Goal: Transaction & Acquisition: Purchase product/service

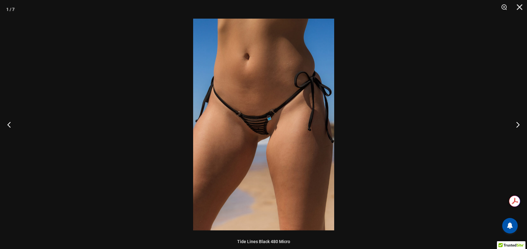
click at [271, 107] on img at bounding box center [263, 124] width 141 height 211
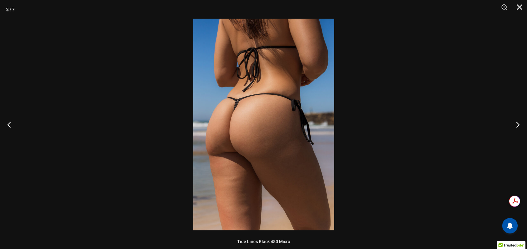
click at [261, 120] on img at bounding box center [263, 124] width 141 height 211
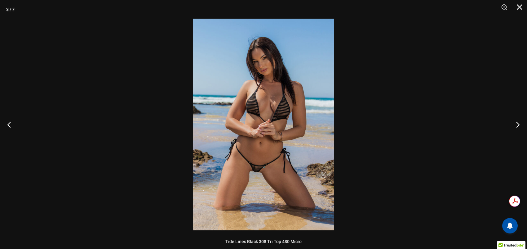
click at [261, 120] on img at bounding box center [263, 124] width 141 height 211
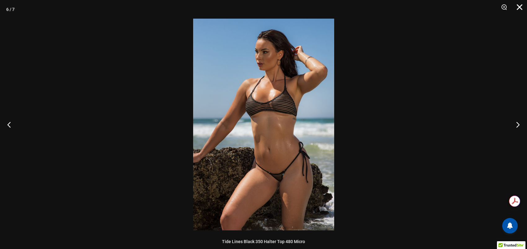
click at [519, 5] on button "Close" at bounding box center [516, 9] width 15 height 19
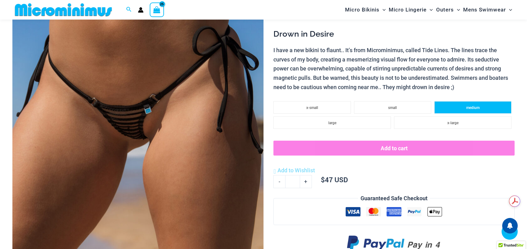
click at [494, 109] on li "medium" at bounding box center [472, 107] width 77 height 12
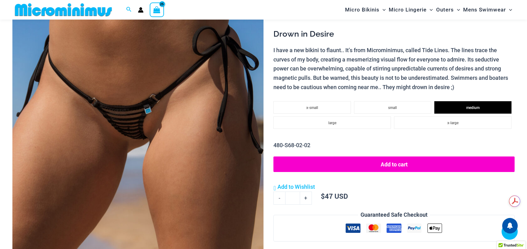
click at [388, 163] on button "Add to cart" at bounding box center [393, 163] width 241 height 15
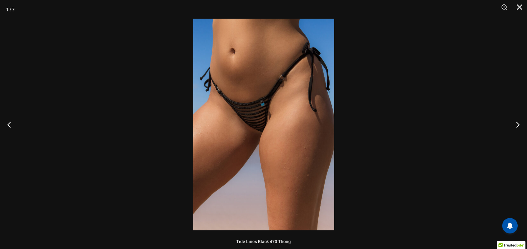
click at [311, 94] on img at bounding box center [263, 124] width 141 height 211
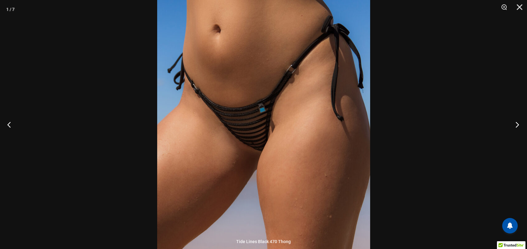
click at [523, 119] on button "Next" at bounding box center [515, 124] width 23 height 31
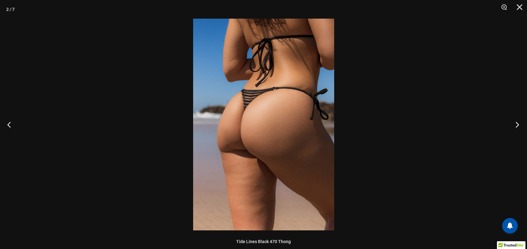
click at [522, 119] on button "Next" at bounding box center [515, 124] width 23 height 31
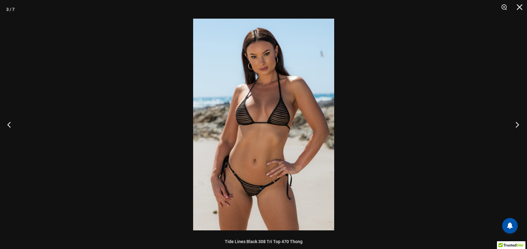
click at [522, 119] on button "Next" at bounding box center [515, 124] width 23 height 31
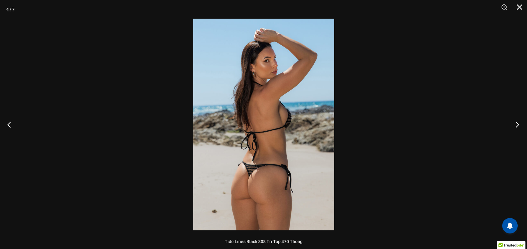
click at [522, 119] on button "Next" at bounding box center [515, 124] width 23 height 31
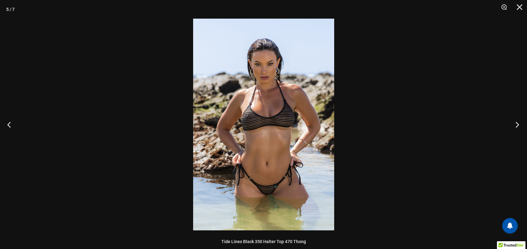
click at [522, 119] on button "Next" at bounding box center [515, 124] width 23 height 31
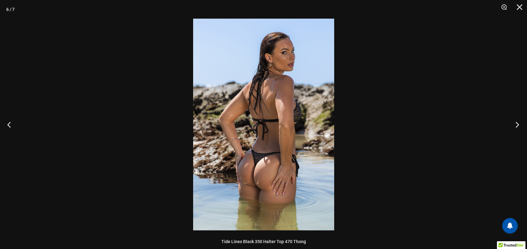
click at [522, 119] on button "Next" at bounding box center [515, 124] width 23 height 31
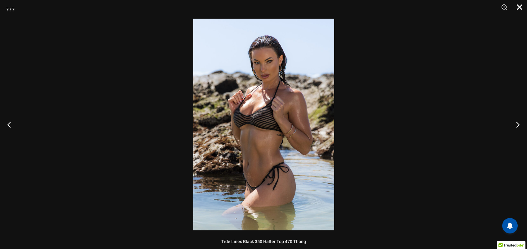
click at [518, 7] on button "Close" at bounding box center [516, 9] width 15 height 19
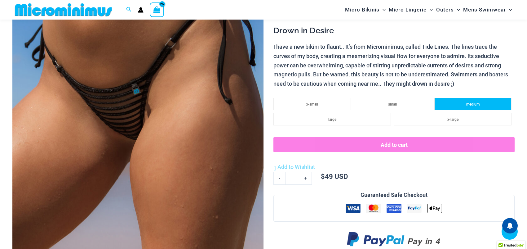
click at [454, 105] on li "medium" at bounding box center [472, 104] width 77 height 12
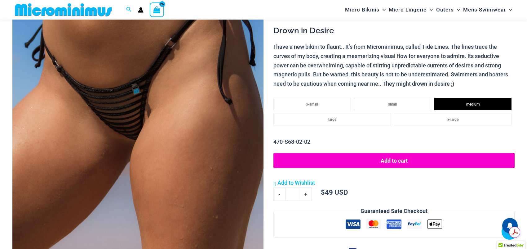
scroll to position [0, 0]
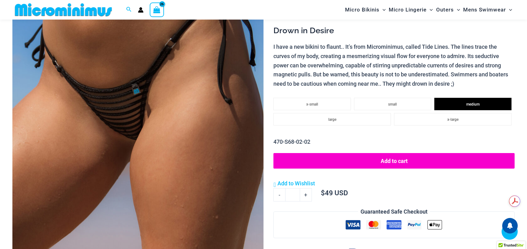
click at [393, 156] on button "Add to cart" at bounding box center [393, 160] width 241 height 15
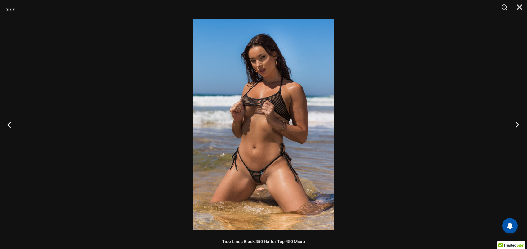
scroll to position [149, 0]
click at [520, 125] on button "Next" at bounding box center [515, 124] width 23 height 31
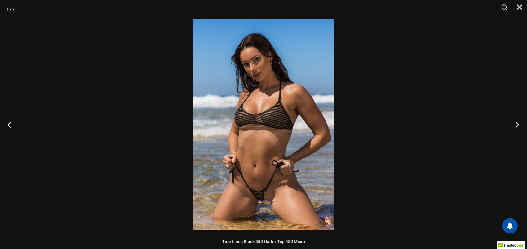
click at [520, 125] on button "Next" at bounding box center [515, 124] width 23 height 31
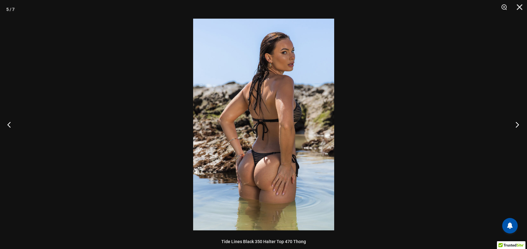
click at [520, 125] on button "Next" at bounding box center [515, 124] width 23 height 31
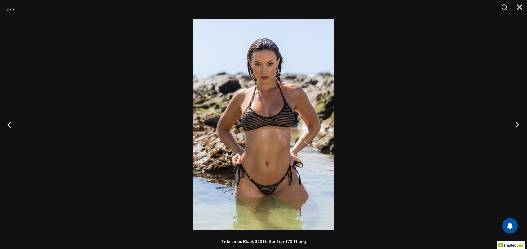
click at [520, 125] on button "Next" at bounding box center [515, 124] width 23 height 31
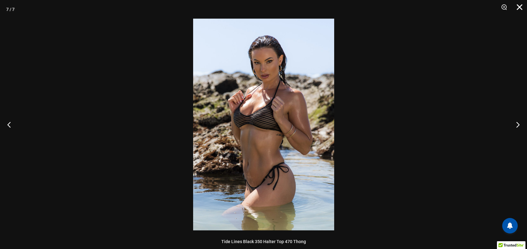
click at [520, 9] on button "Close" at bounding box center [516, 9] width 15 height 19
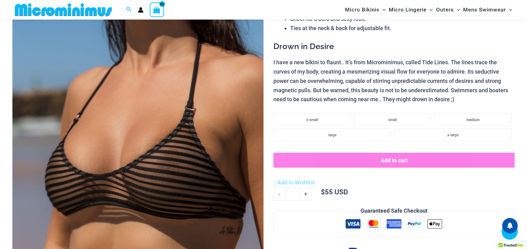
scroll to position [118, 0]
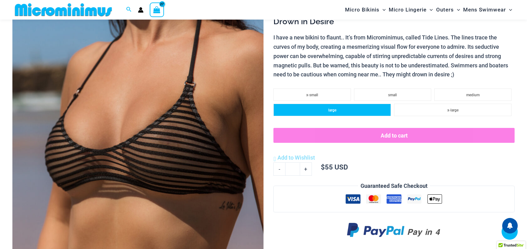
click at [346, 109] on li "large" at bounding box center [331, 110] width 117 height 12
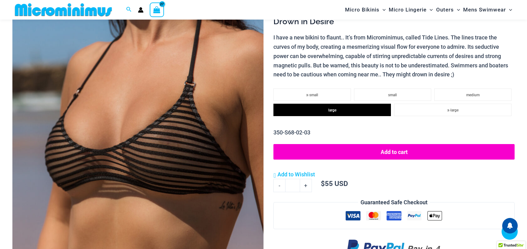
click at [403, 146] on button "Add to cart" at bounding box center [393, 151] width 241 height 15
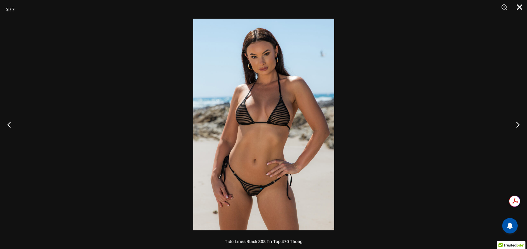
click at [523, 6] on button "Close" at bounding box center [516, 9] width 15 height 19
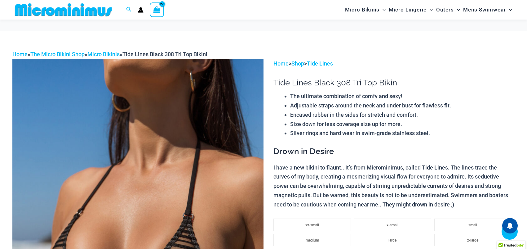
scroll to position [149, 0]
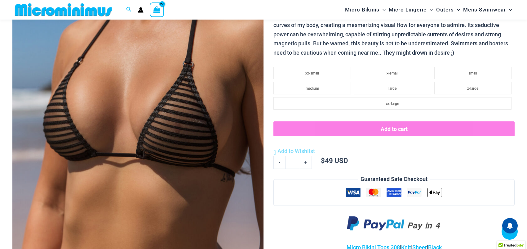
drag, startPoint x: 475, startPoint y: 73, endPoint x: 417, endPoint y: 80, distance: 59.0
click at [475, 73] on span "small" at bounding box center [472, 73] width 9 height 4
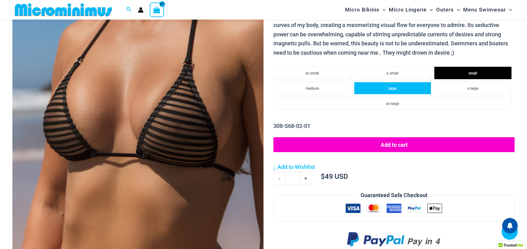
click at [402, 90] on li "large" at bounding box center [392, 88] width 77 height 12
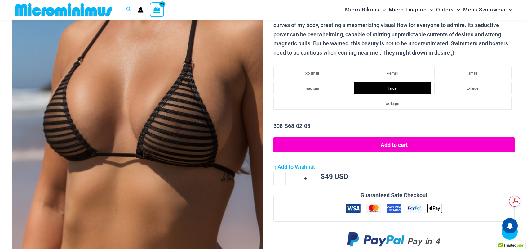
scroll to position [0, 0]
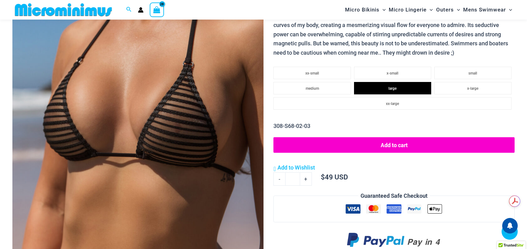
click at [392, 151] on button "Add to cart" at bounding box center [393, 144] width 241 height 15
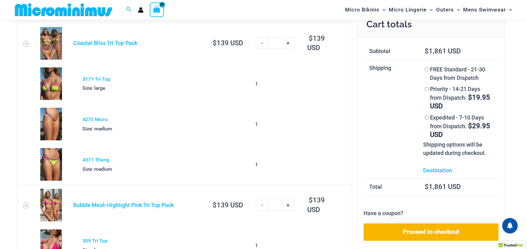
scroll to position [25, 0]
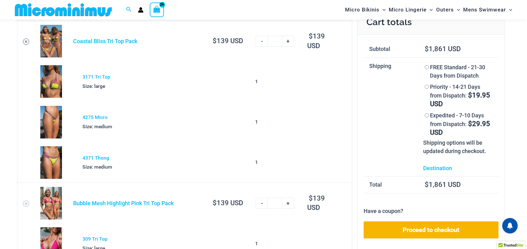
click at [26, 42] on icon "Remove Coastal Bliss Tri Top Pack from cart" at bounding box center [26, 41] width 2 height 2
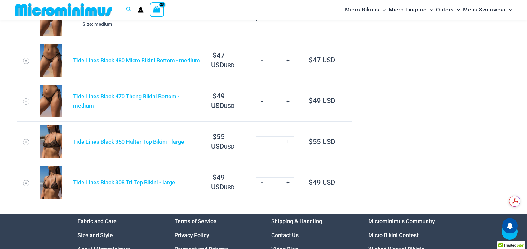
scroll to position [0, 0]
click at [25, 141] on icon "Remove Tide Lines Black 350 Halter Top Bikini - large from cart" at bounding box center [26, 142] width 2 height 2
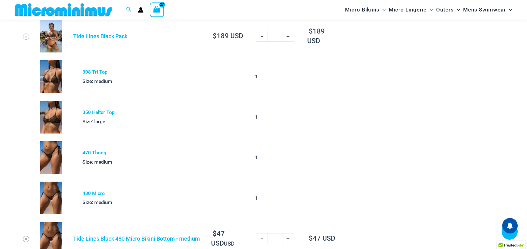
scroll to position [1178, 0]
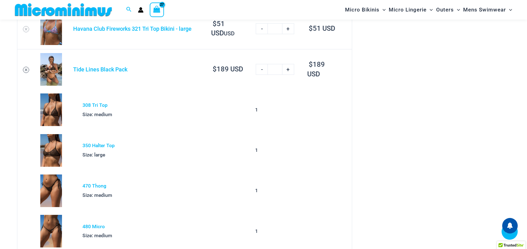
click at [27, 68] on icon "Remove Tide Lines Black Pack from cart" at bounding box center [26, 70] width 4 height 4
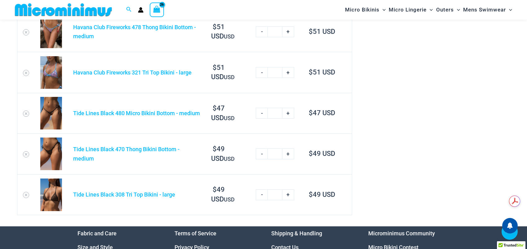
scroll to position [0, 0]
click at [26, 153] on icon "Remove Tide Lines Black 470 Thong Bikini Bottom - medium from cart" at bounding box center [26, 154] width 2 height 2
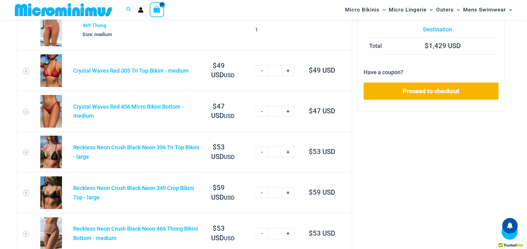
scroll to position [212, 0]
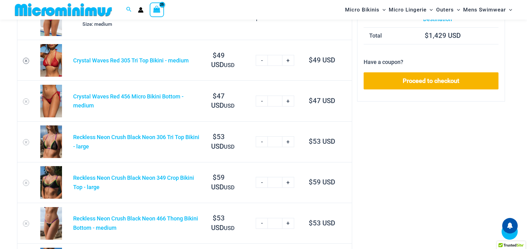
click at [26, 62] on icon "Remove Crystal Waves Red 305 Tri Top Bikini - medium from cart" at bounding box center [26, 61] width 4 height 4
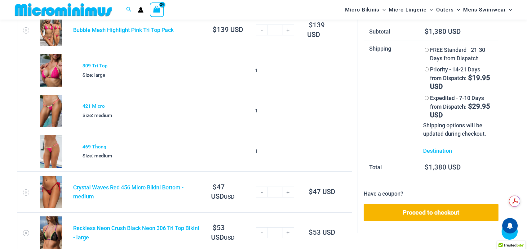
scroll to position [119, 0]
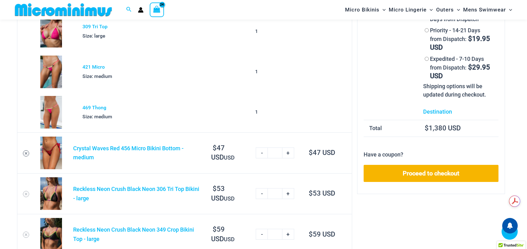
click at [27, 153] on icon "Remove Crystal Waves Red 456 Micro Bikini Bottom - medium from cart" at bounding box center [26, 153] width 2 height 2
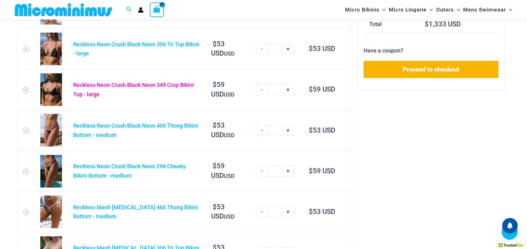
scroll to position [212, 0]
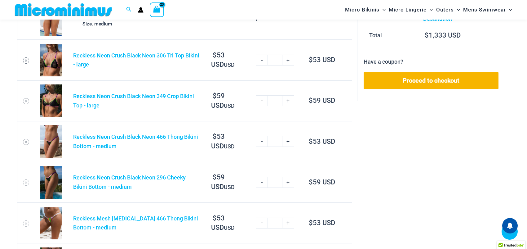
click at [24, 59] on icon "Remove Reckless Neon Crush Black Neon 306 Tri Top Bikini - large from cart" at bounding box center [26, 60] width 4 height 4
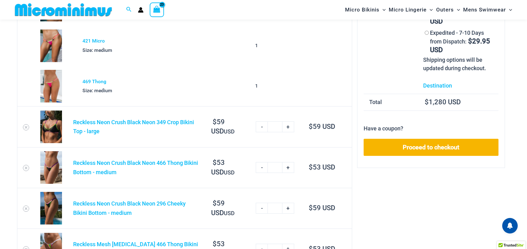
scroll to position [149, 0]
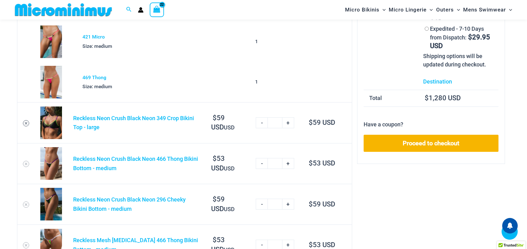
click at [27, 123] on icon "Remove Reckless Neon Crush Black Neon 349 Crop Bikini Top - large from cart" at bounding box center [26, 123] width 4 height 4
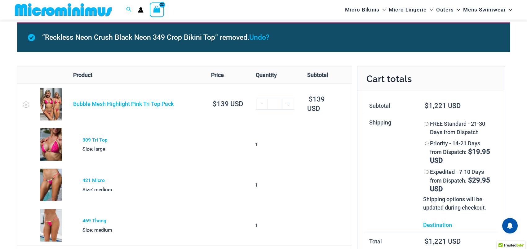
scroll to position [127, 0]
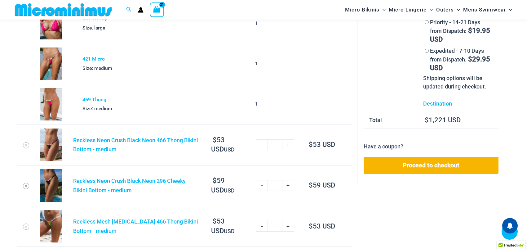
click at [261, 145] on link "-" at bounding box center [262, 144] width 12 height 11
type input "*"
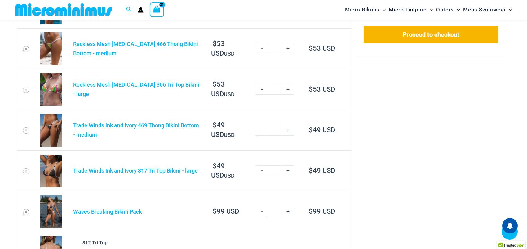
scroll to position [177, 0]
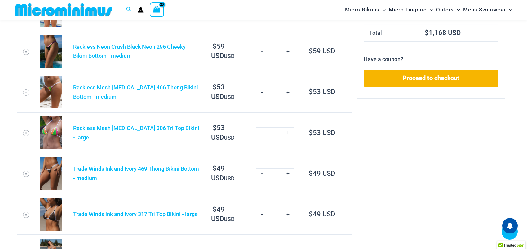
click at [263, 51] on link "-" at bounding box center [262, 51] width 12 height 11
type input "*"
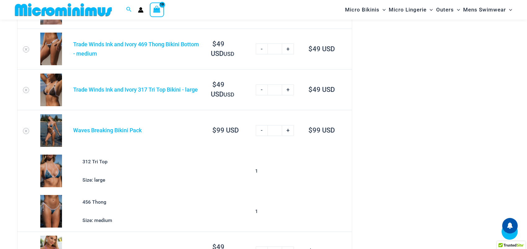
scroll to position [239, 0]
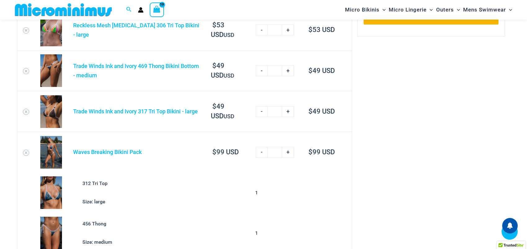
click at [261, 69] on link "-" at bounding box center [262, 70] width 12 height 11
type input "*"
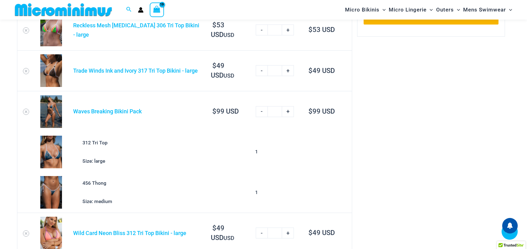
click at [261, 69] on link "-" at bounding box center [262, 70] width 12 height 11
type input "*"
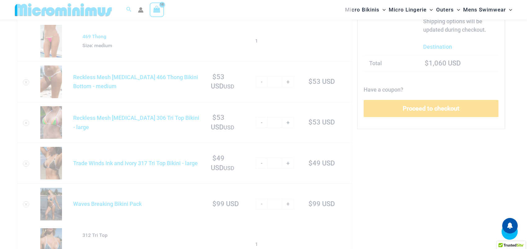
scroll to position [146, 0]
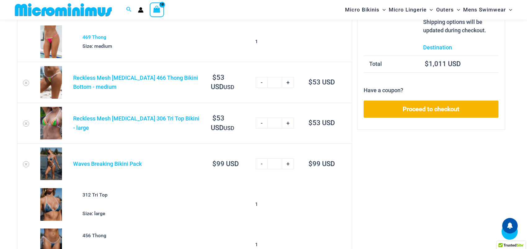
click at [261, 82] on link "-" at bounding box center [262, 82] width 12 height 11
type input "*"
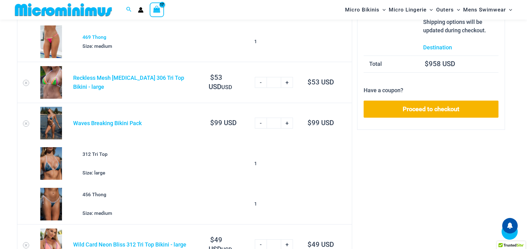
click at [261, 82] on link "-" at bounding box center [261, 82] width 12 height 11
type input "*"
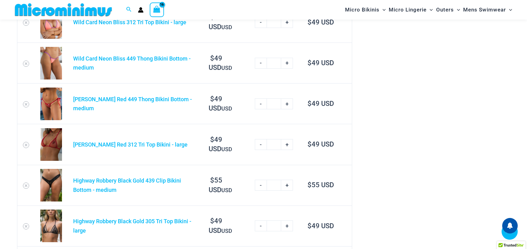
scroll to position [332, 0]
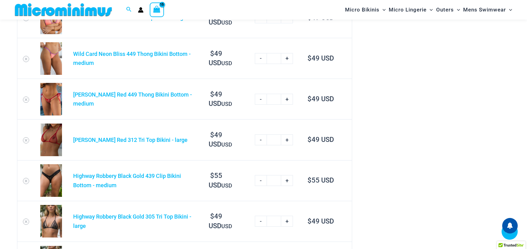
click at [261, 98] on link "-" at bounding box center [261, 99] width 12 height 11
type input "*"
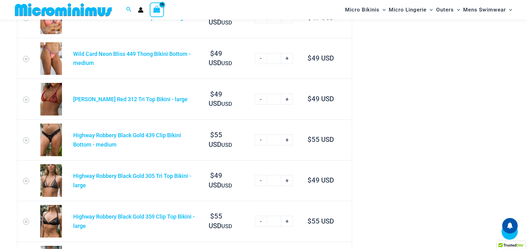
click at [261, 98] on link "-" at bounding box center [261, 99] width 12 height 11
type input "*"
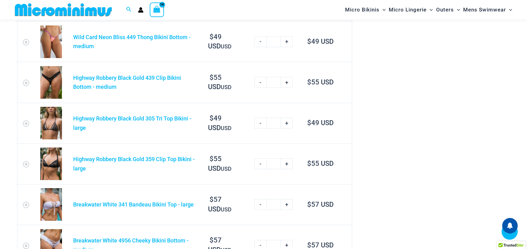
scroll to position [363, 0]
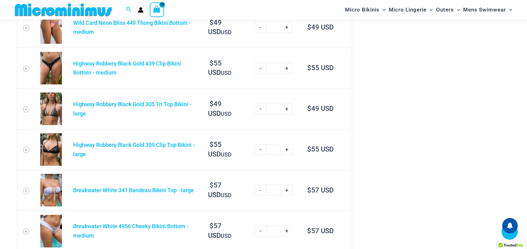
click at [261, 108] on link "-" at bounding box center [260, 108] width 12 height 11
type input "*"
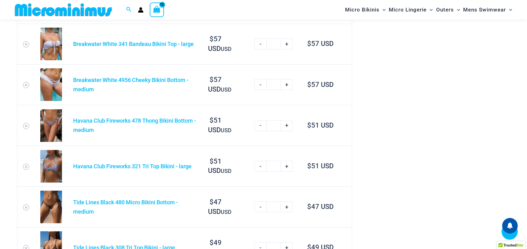
scroll to position [456, 0]
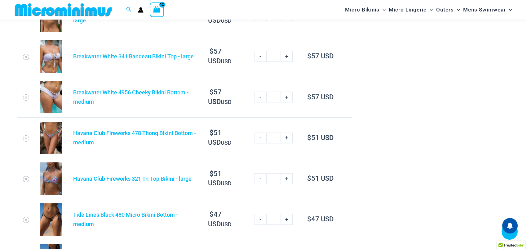
click at [260, 55] on link "-" at bounding box center [260, 56] width 12 height 11
type input "*"
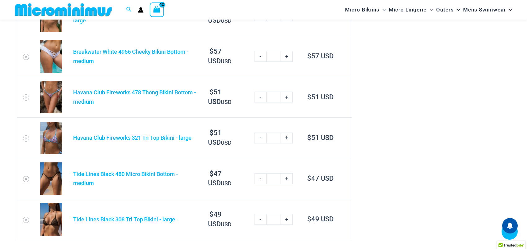
click at [260, 59] on link "-" at bounding box center [260, 56] width 12 height 11
type input "*"
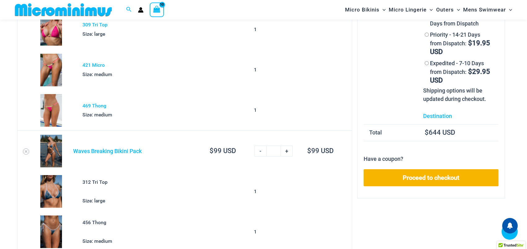
scroll to position [115, 0]
